Goal: Task Accomplishment & Management: Use online tool/utility

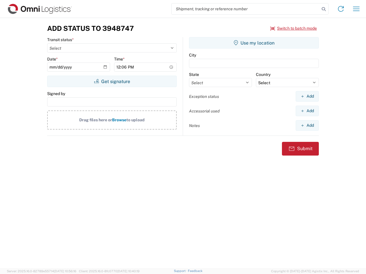
click at [245, 9] on input "search" at bounding box center [245, 8] width 148 height 11
click at [323, 9] on icon at bounding box center [323, 9] width 8 height 8
click at [341, 9] on icon at bounding box center [340, 8] width 9 height 9
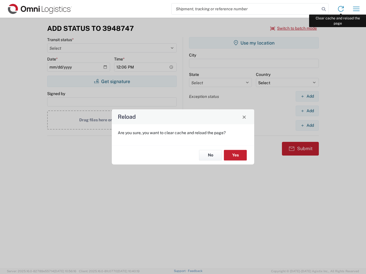
click at [356, 9] on div "Reload Are you sure, you want to clear cache and reload the page? No Yes" at bounding box center [183, 137] width 366 height 274
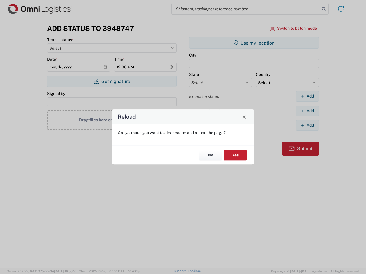
click at [293, 28] on div "Reload Are you sure, you want to clear cache and reload the page? No Yes" at bounding box center [183, 137] width 366 height 274
click at [112, 81] on div "Reload Are you sure, you want to clear cache and reload the page? No Yes" at bounding box center [183, 137] width 366 height 274
click at [254, 43] on div "Reload Are you sure, you want to clear cache and reload the page? No Yes" at bounding box center [183, 137] width 366 height 274
click at [307, 96] on div "Reload Are you sure, you want to clear cache and reload the page? No Yes" at bounding box center [183, 137] width 366 height 274
click at [307, 111] on div "Reload Are you sure, you want to clear cache and reload the page? No Yes" at bounding box center [183, 137] width 366 height 274
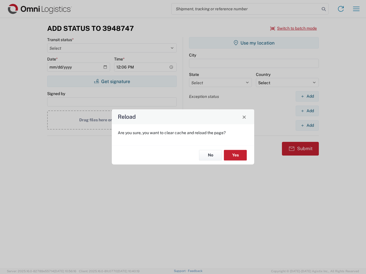
click at [307, 125] on div "Reload Are you sure, you want to clear cache and reload the page? No Yes" at bounding box center [183, 137] width 366 height 274
